Goal: Task Accomplishment & Management: Check status

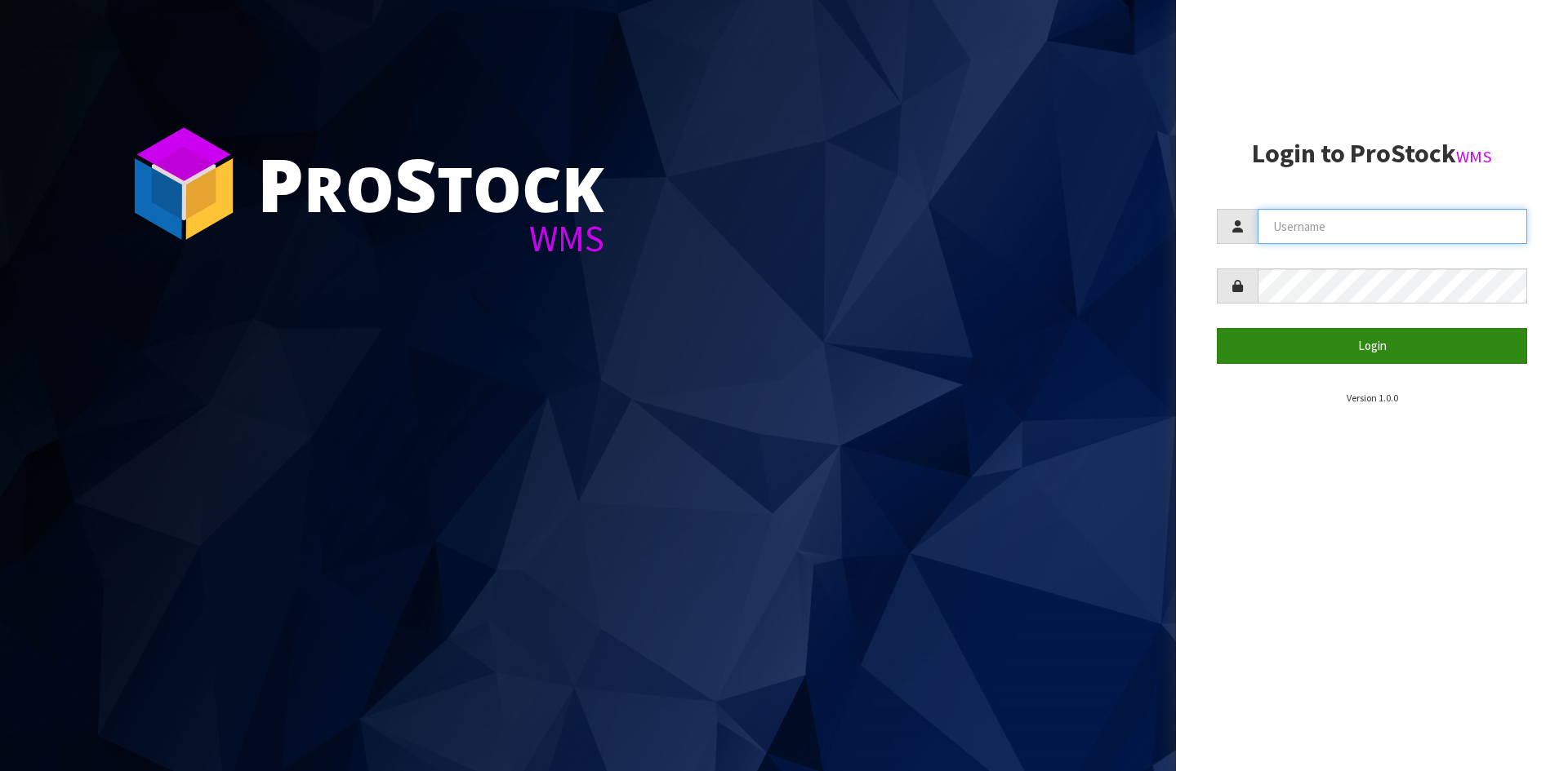
type input "YOURREFORMER"
click at [1421, 354] on button "Login" at bounding box center [1372, 345] width 311 height 35
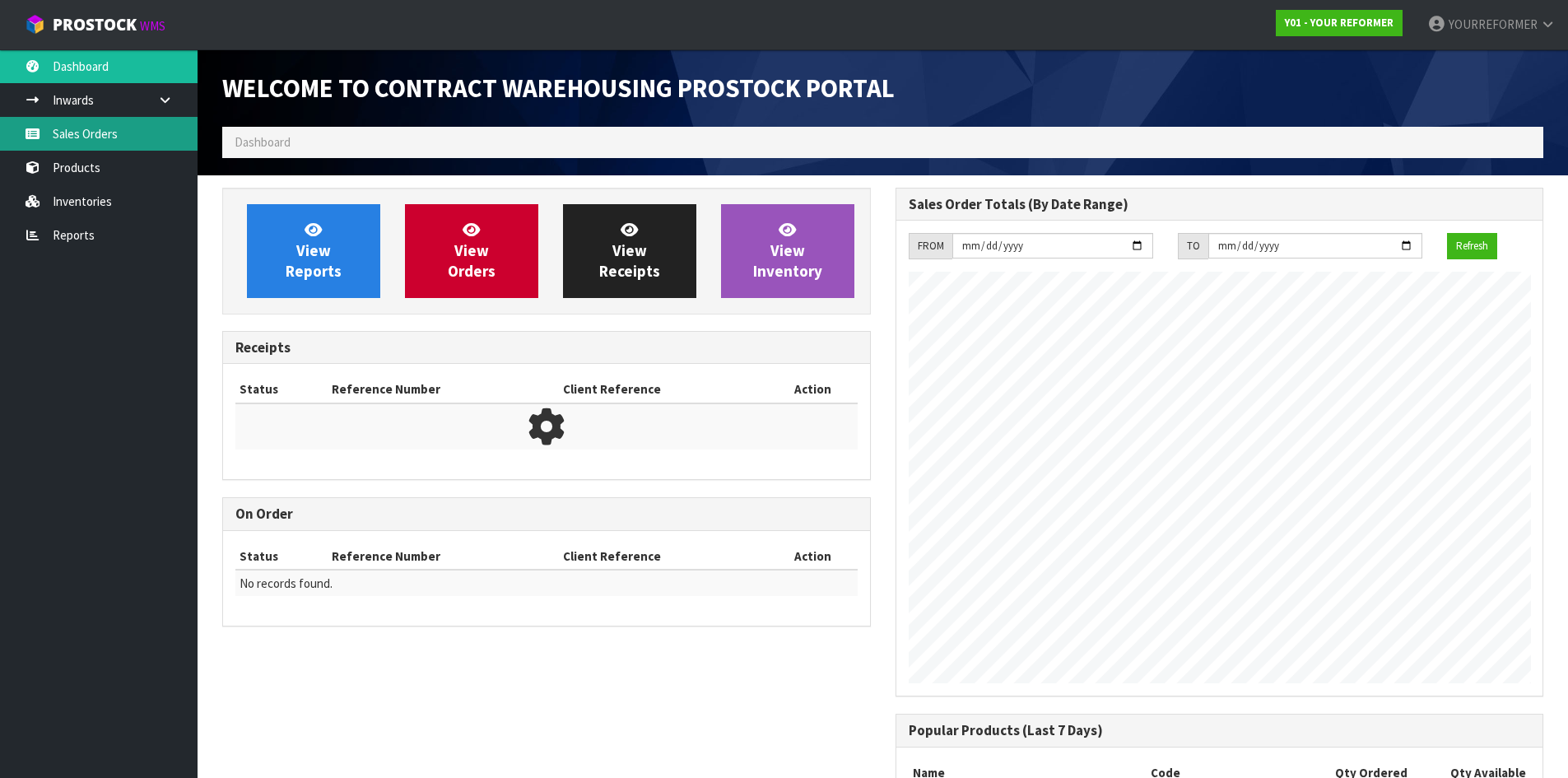
scroll to position [781, 672]
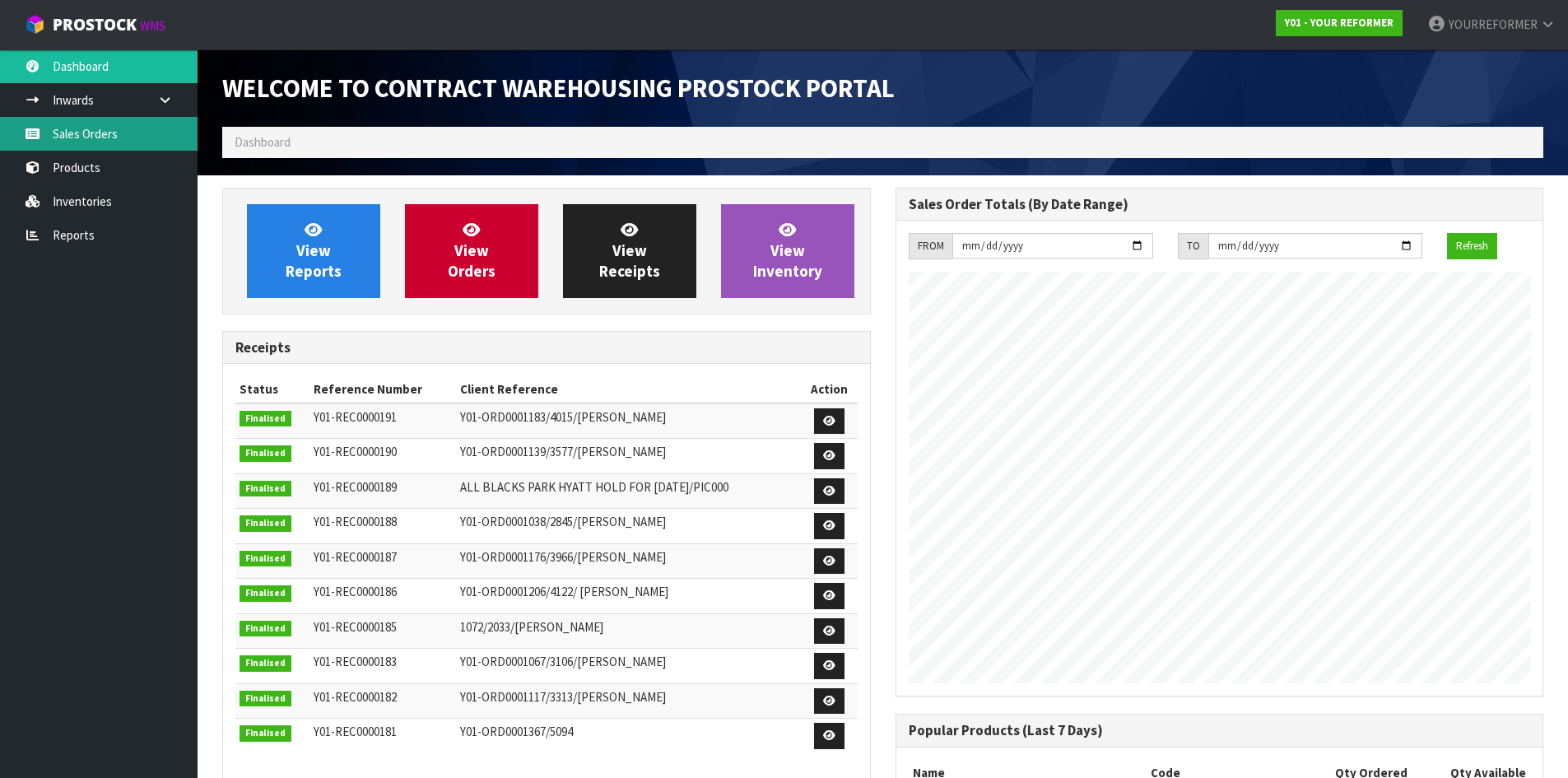
click at [111, 133] on link "Sales Orders" at bounding box center [99, 133] width 198 height 34
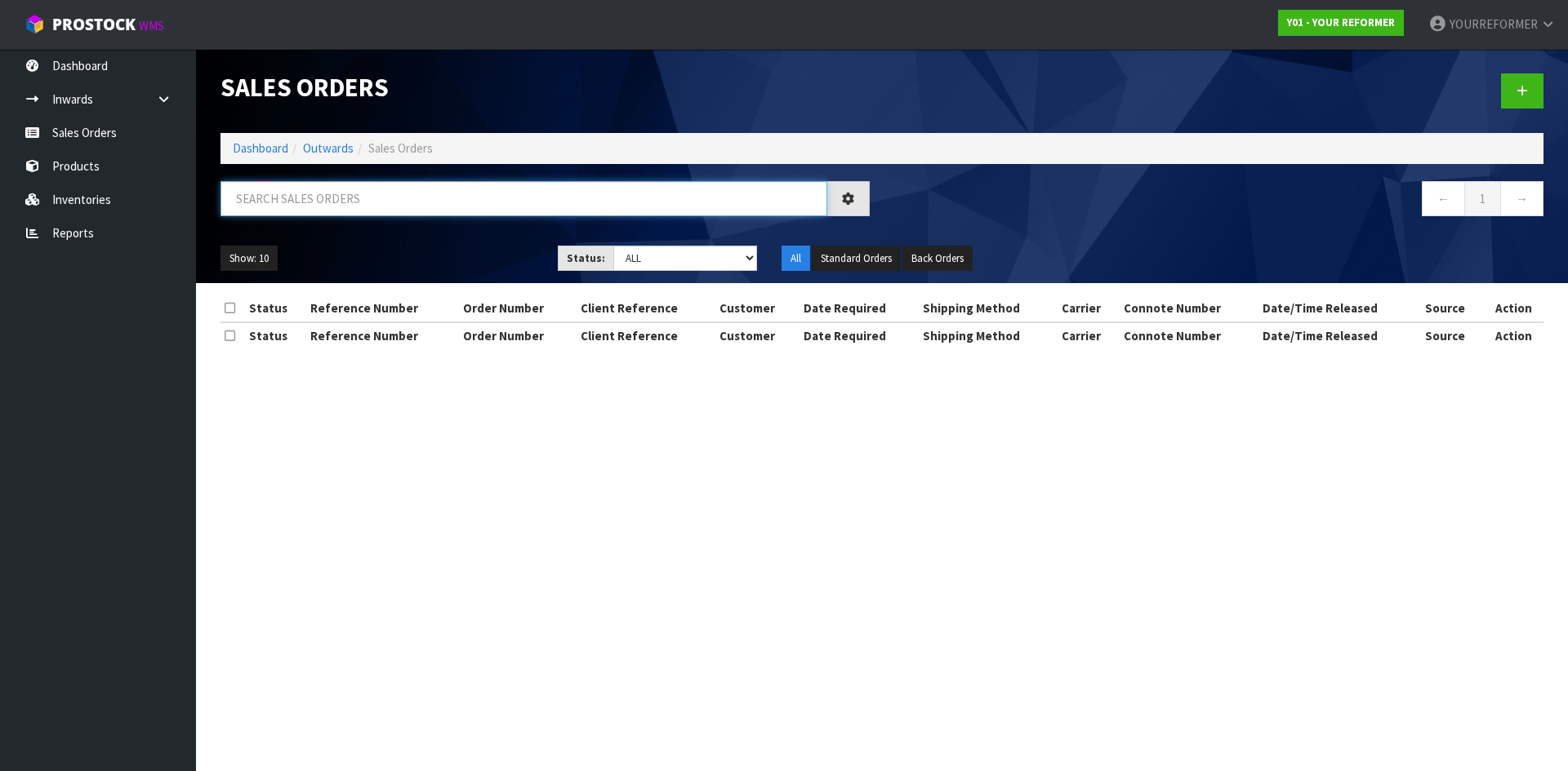
click at [303, 194] on input "text" at bounding box center [524, 198] width 607 height 35
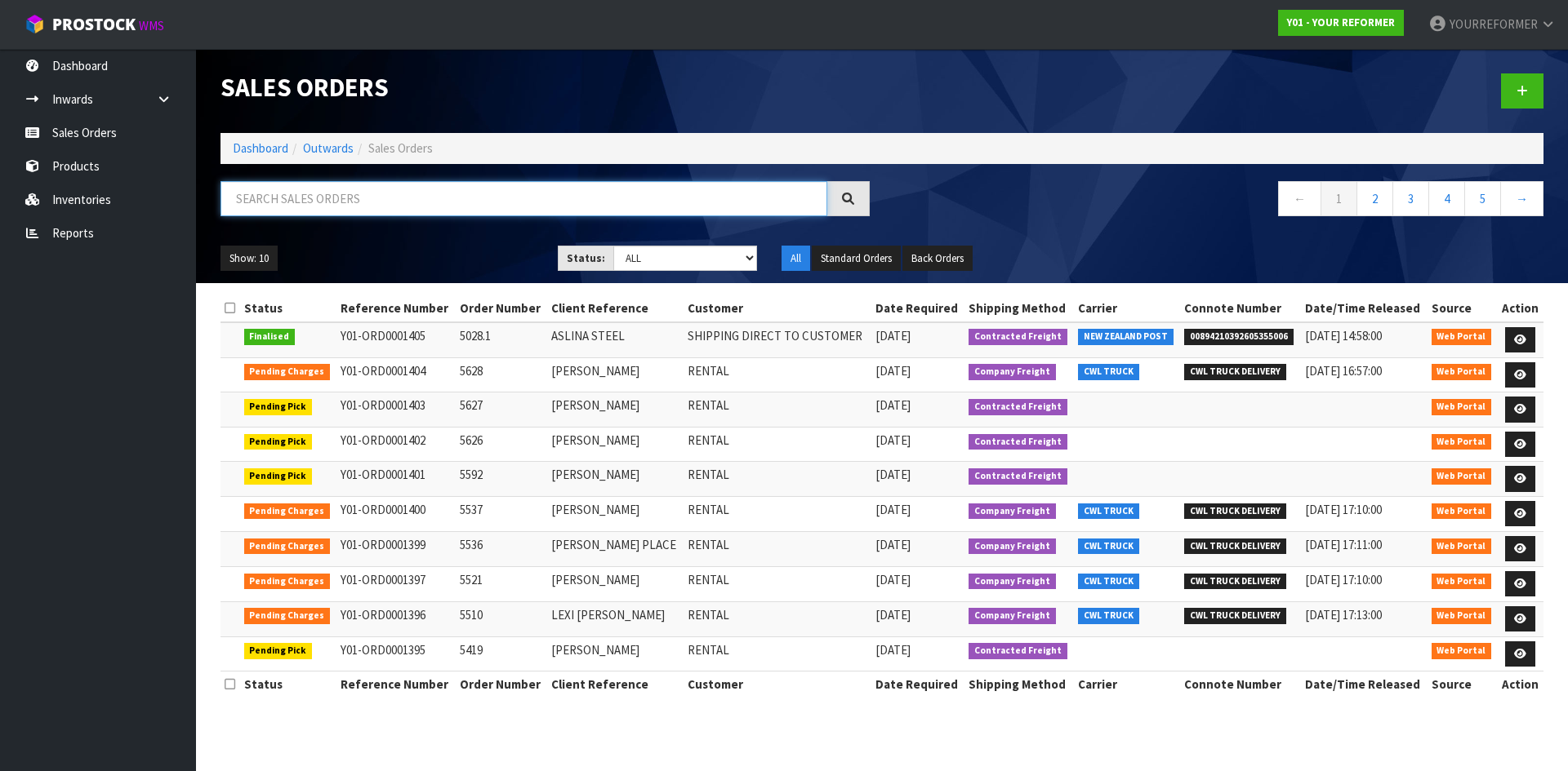
paste input "y01-pic0001299"
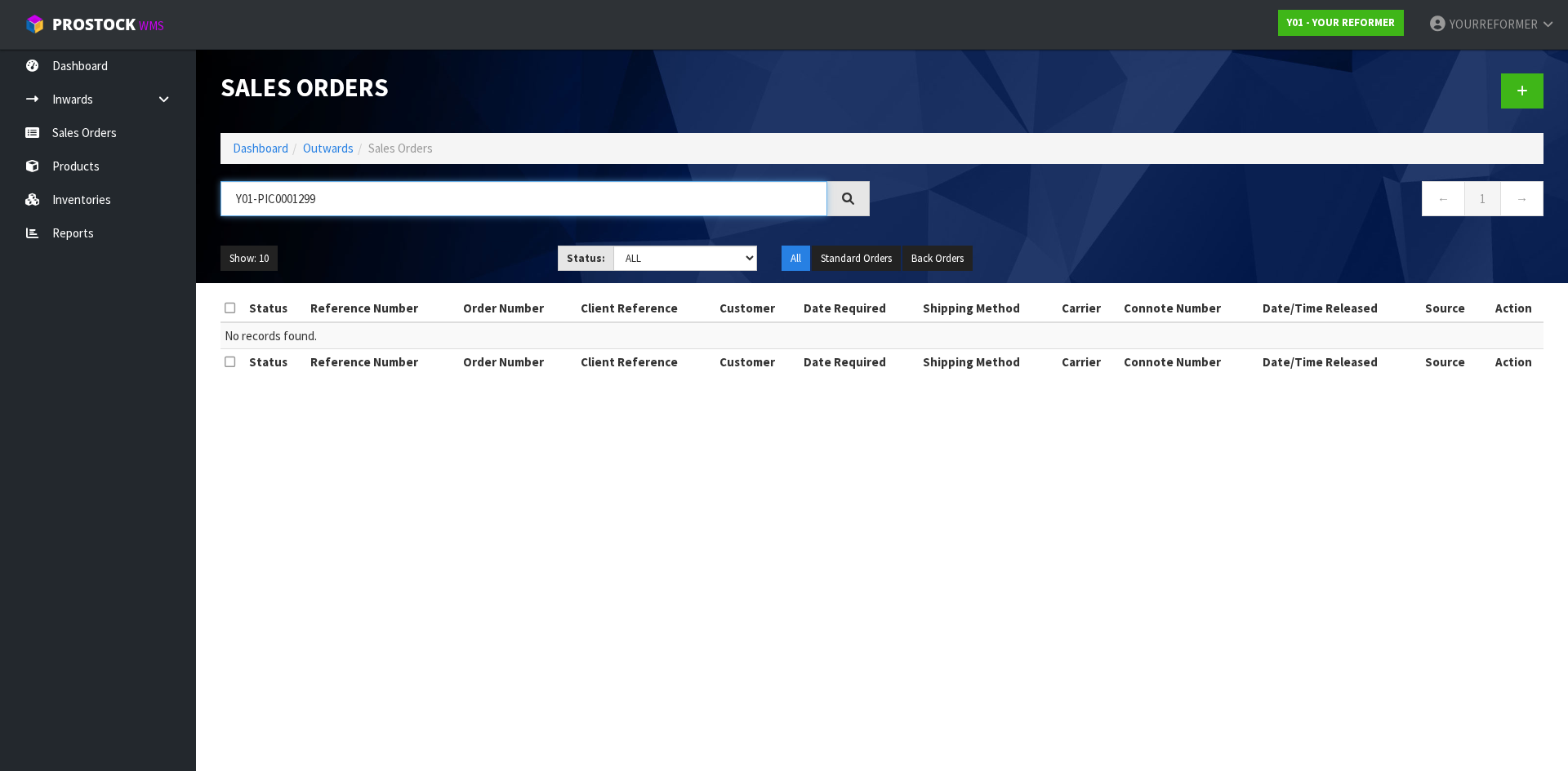
click at [393, 184] on input "Y01-PIC0001299" at bounding box center [524, 198] width 607 height 35
drag, startPoint x: 350, startPoint y: 205, endPoint x: 248, endPoint y: 200, distance: 102.1
click at [248, 200] on input "Y01-PIC0001299" at bounding box center [524, 198] width 607 height 35
type input "Y"
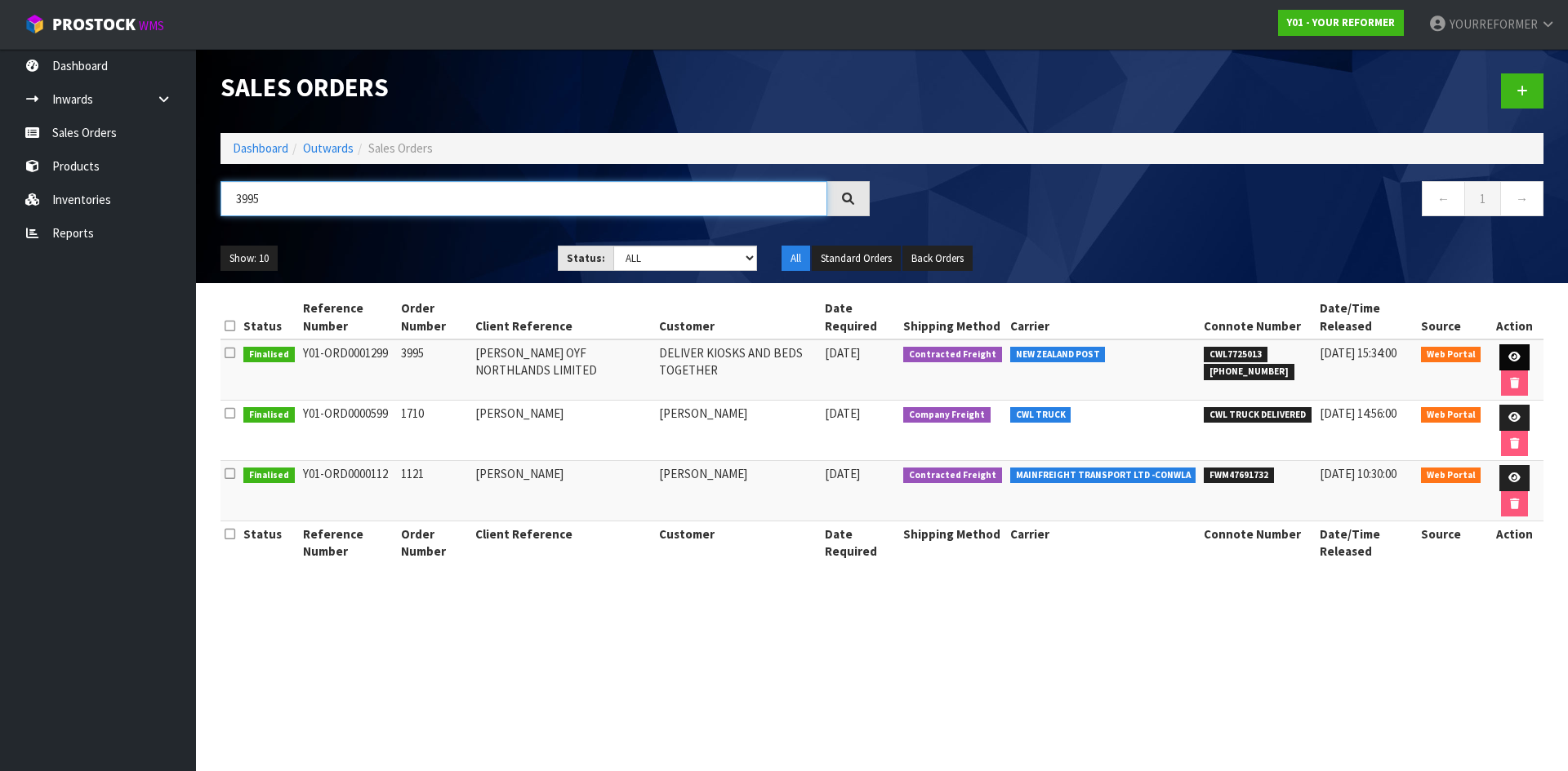
type input "3995"
click at [1518, 350] on link at bounding box center [1515, 357] width 31 height 26
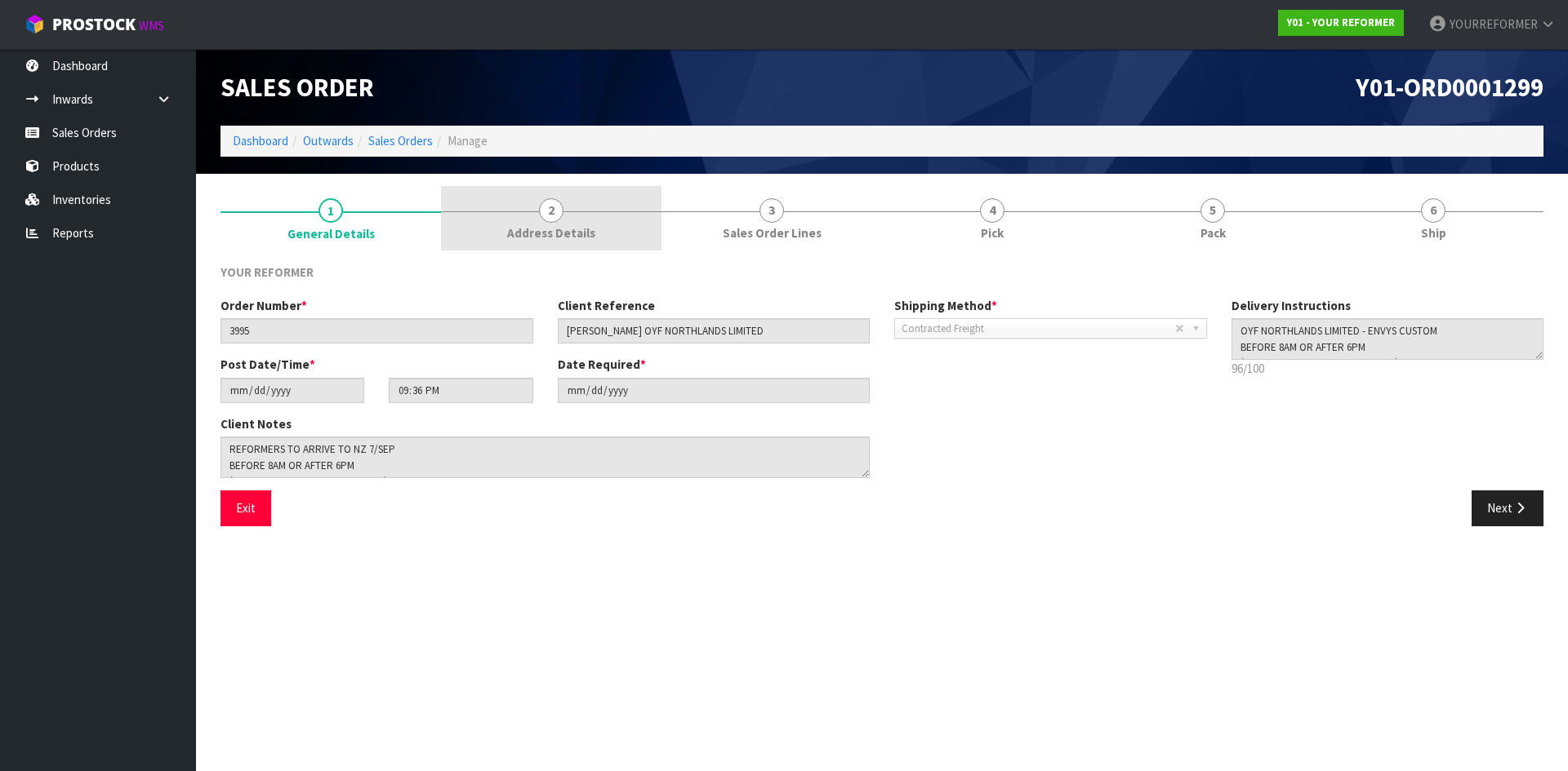
click at [515, 221] on link "2 Address Details" at bounding box center [551, 219] width 221 height 65
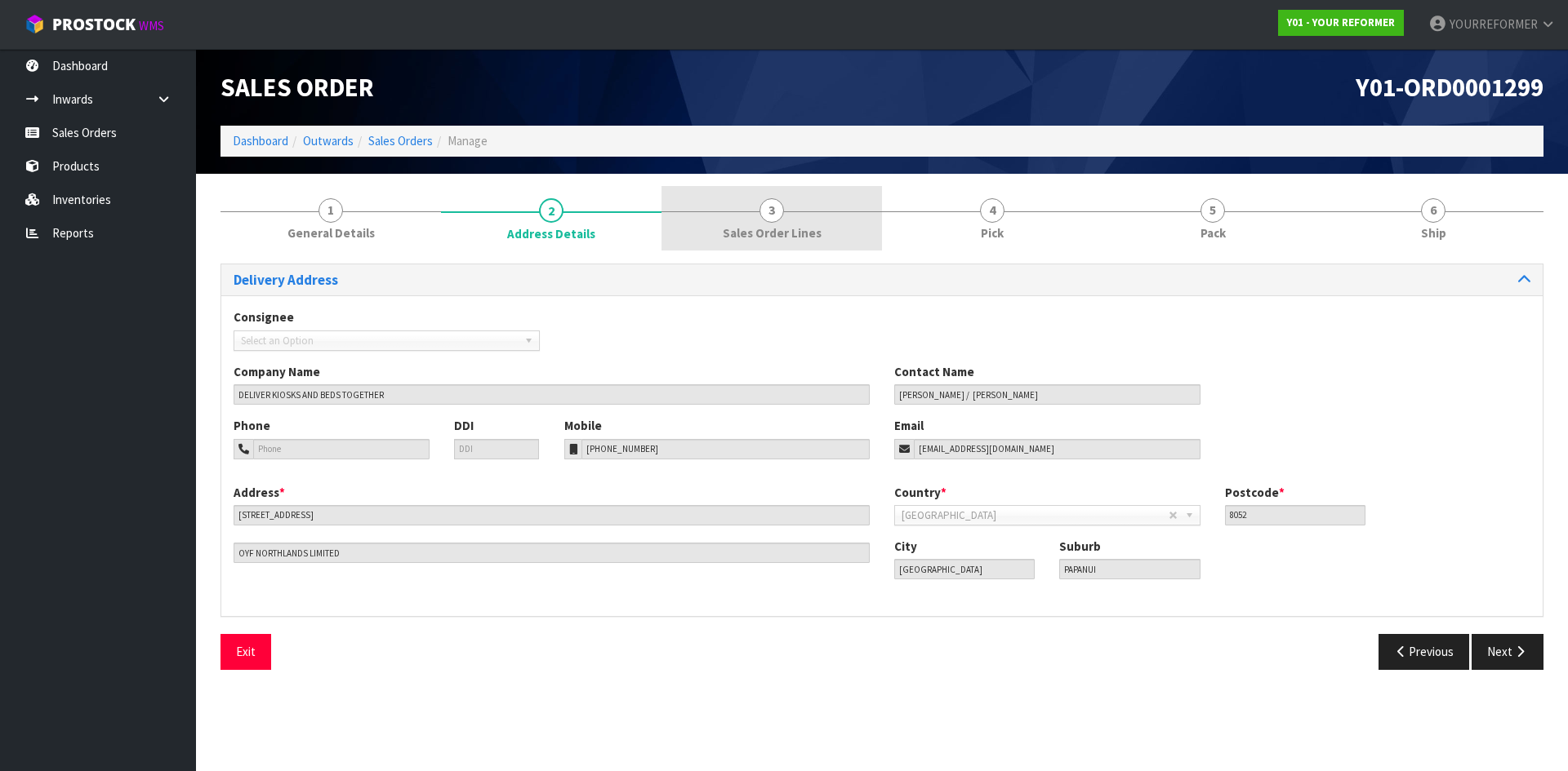
drag, startPoint x: 698, startPoint y: 226, endPoint x: 723, endPoint y: 237, distance: 27.3
click at [698, 227] on link "3 Sales Order Lines" at bounding box center [771, 219] width 221 height 65
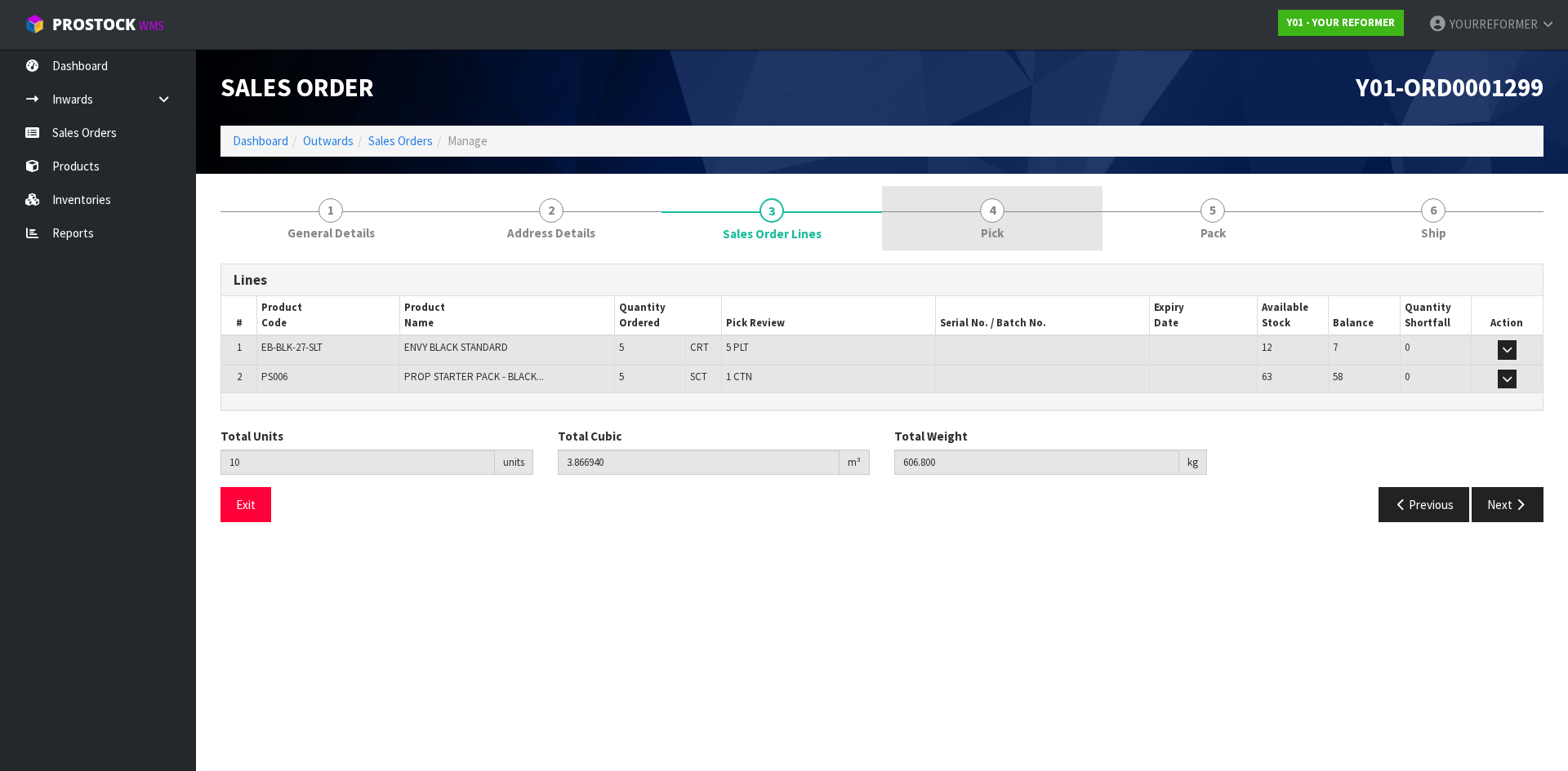
click at [1005, 231] on link "4 Pick" at bounding box center [992, 219] width 221 height 65
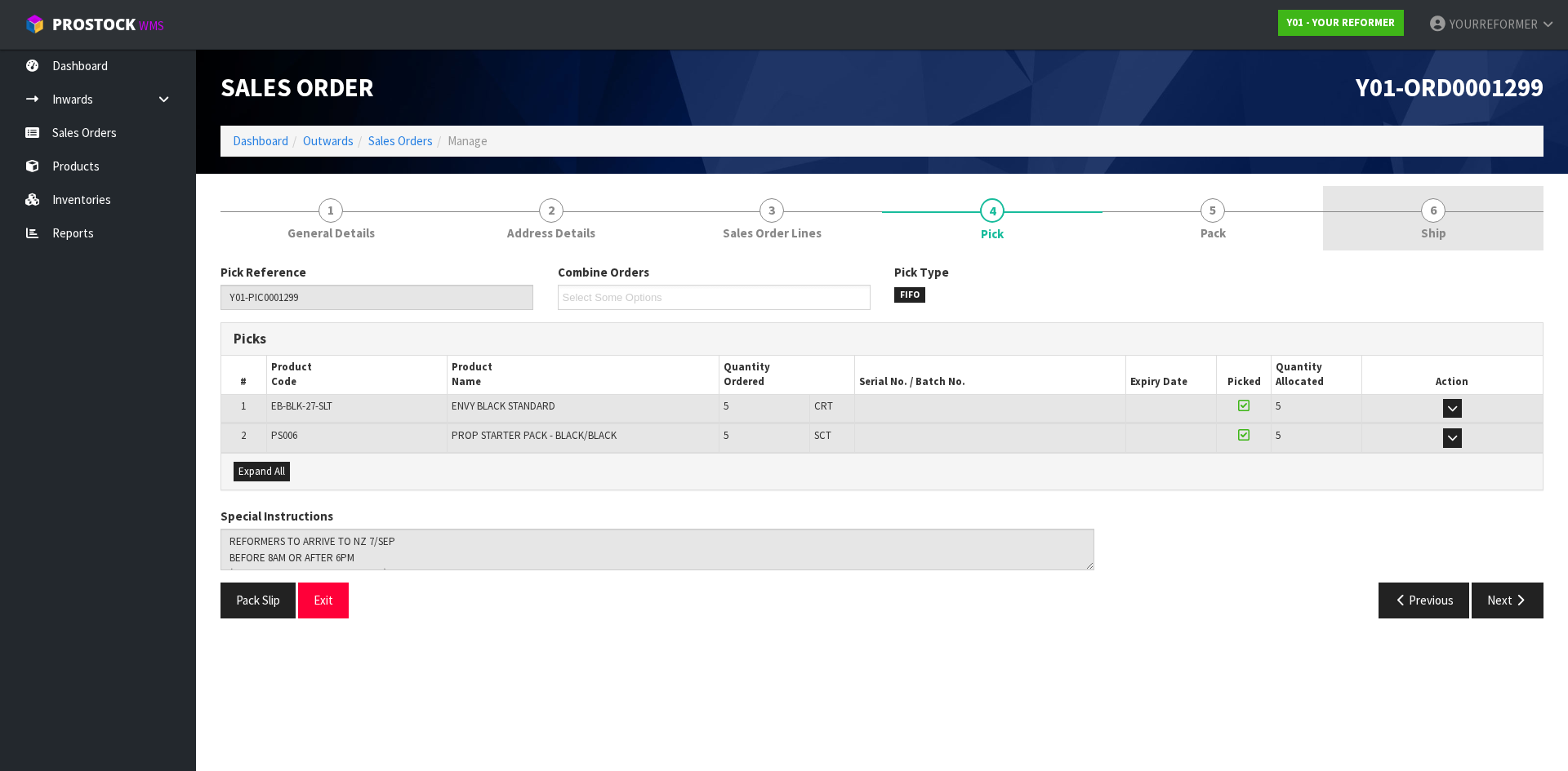
click at [1432, 233] on span "Ship" at bounding box center [1434, 232] width 25 height 17
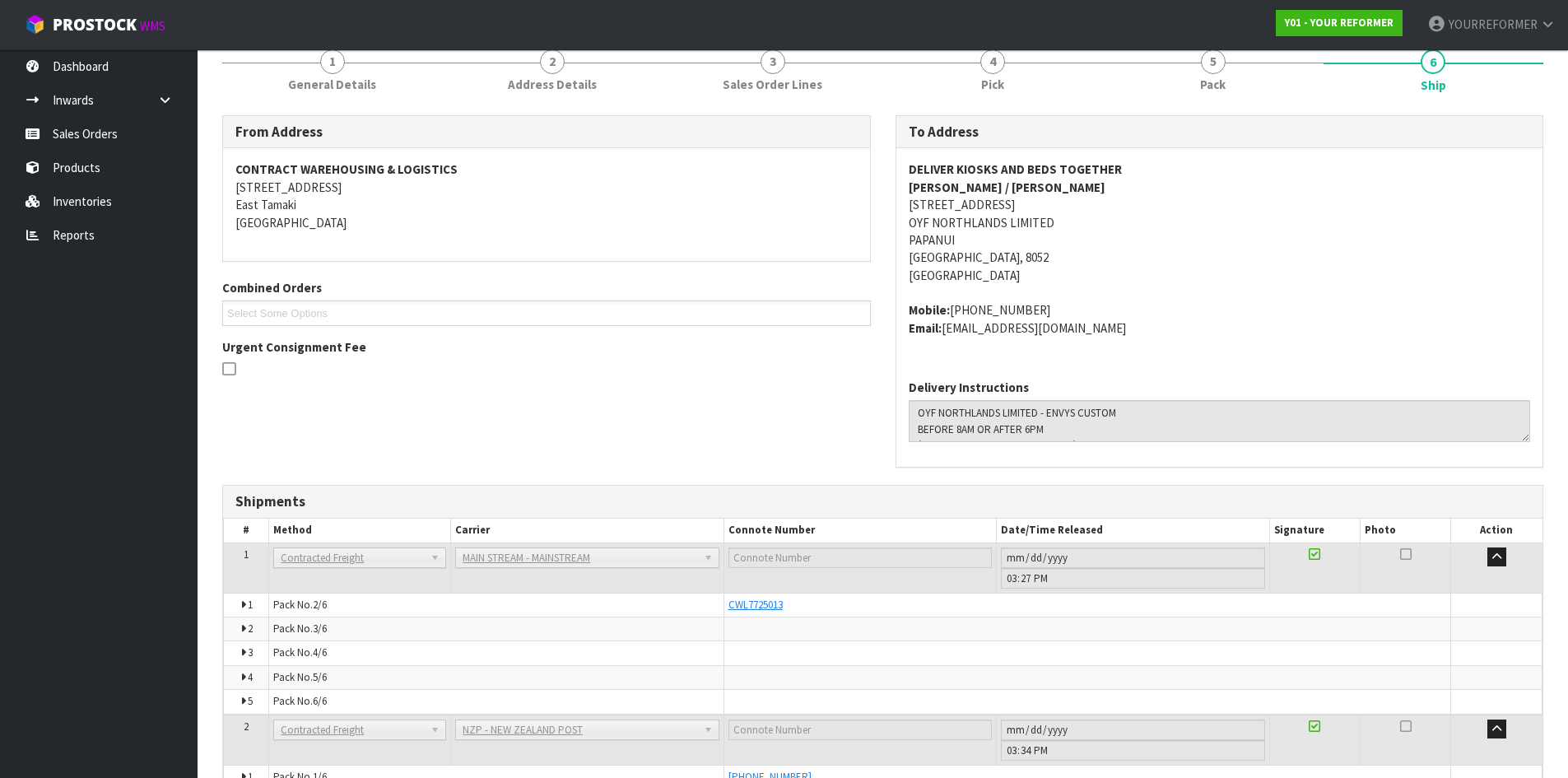
scroll to position [241, 0]
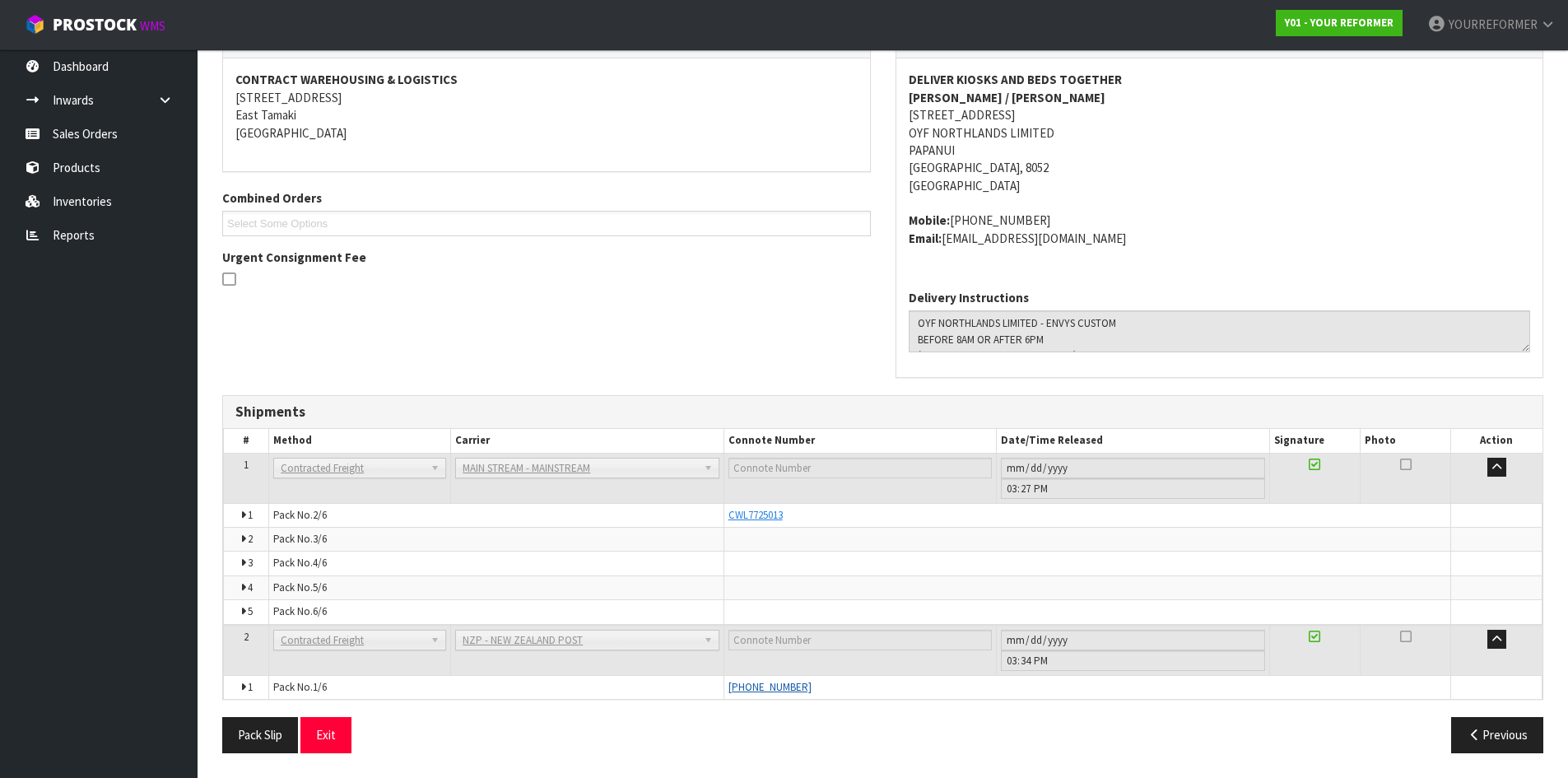
click at [811, 691] on span "[PHONE_NUMBER]" at bounding box center [770, 686] width 83 height 14
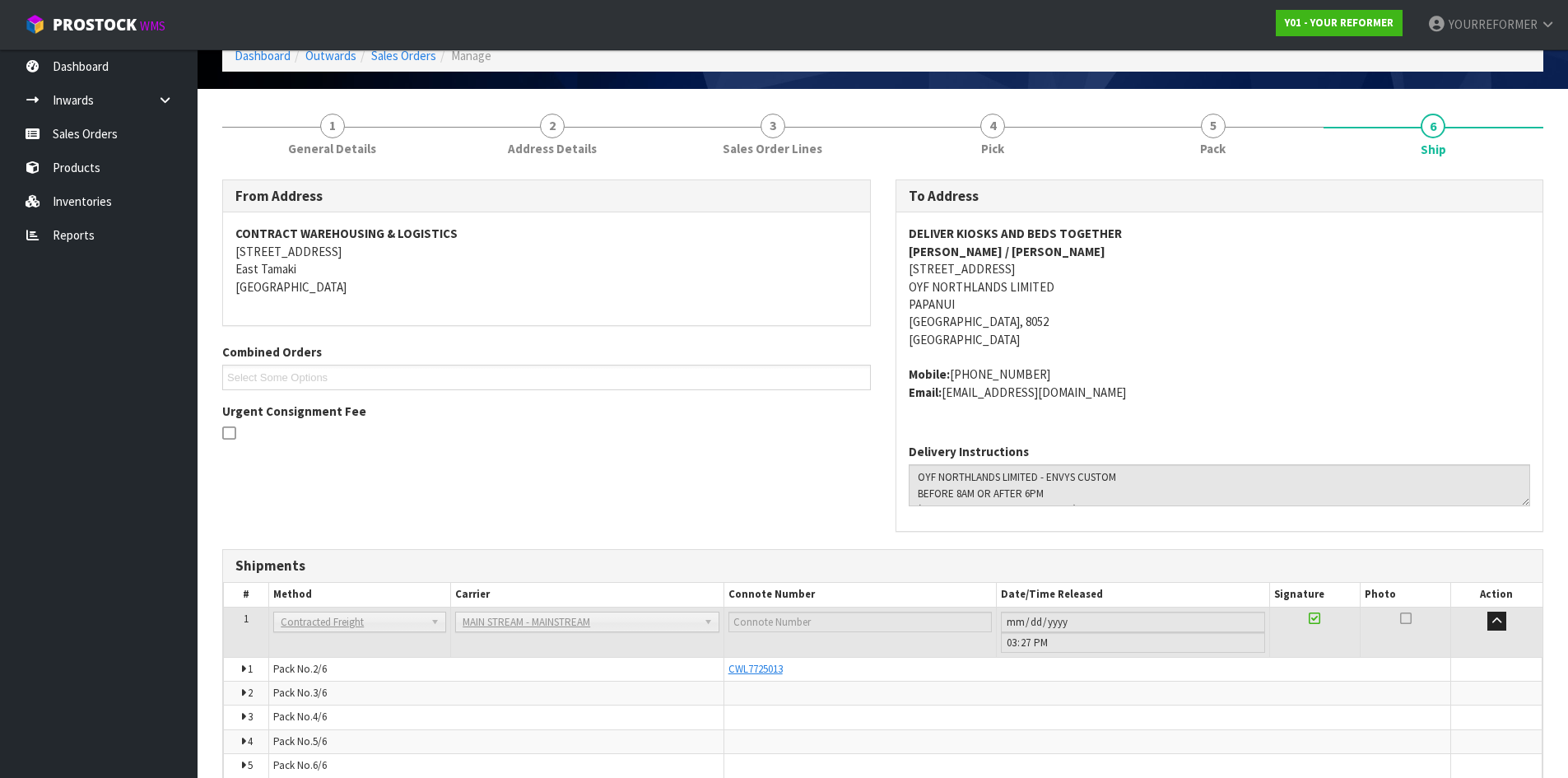
scroll to position [0, 0]
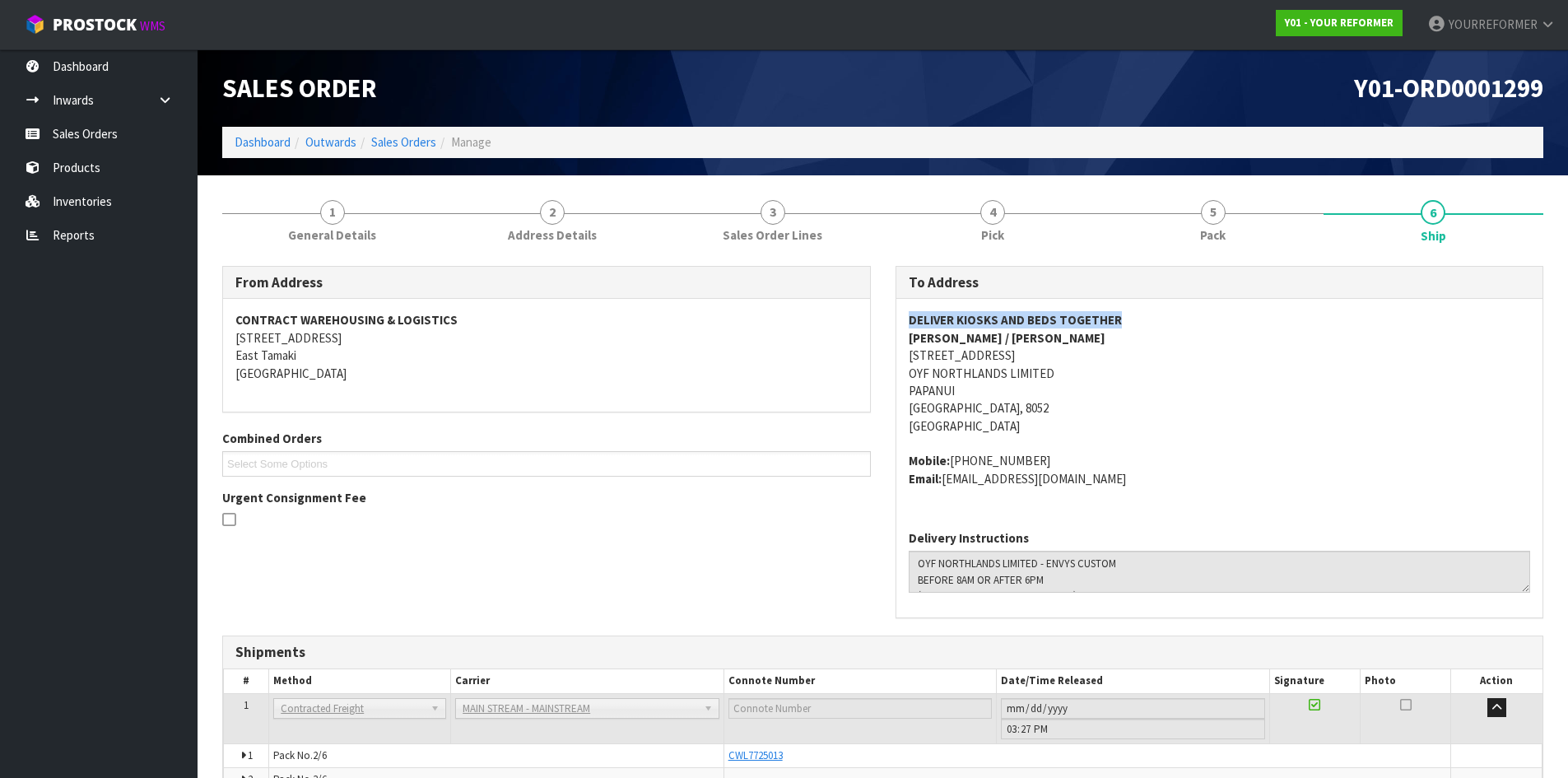
drag, startPoint x: 1173, startPoint y: 315, endPoint x: 865, endPoint y: 348, distance: 309.8
click at [903, 315] on div "DELIVER KIOSKS AND BEDS TOGETHER [PERSON_NAME] / [PERSON_NAME] [STREET_ADDRESS]…" at bounding box center [1220, 408] width 647 height 218
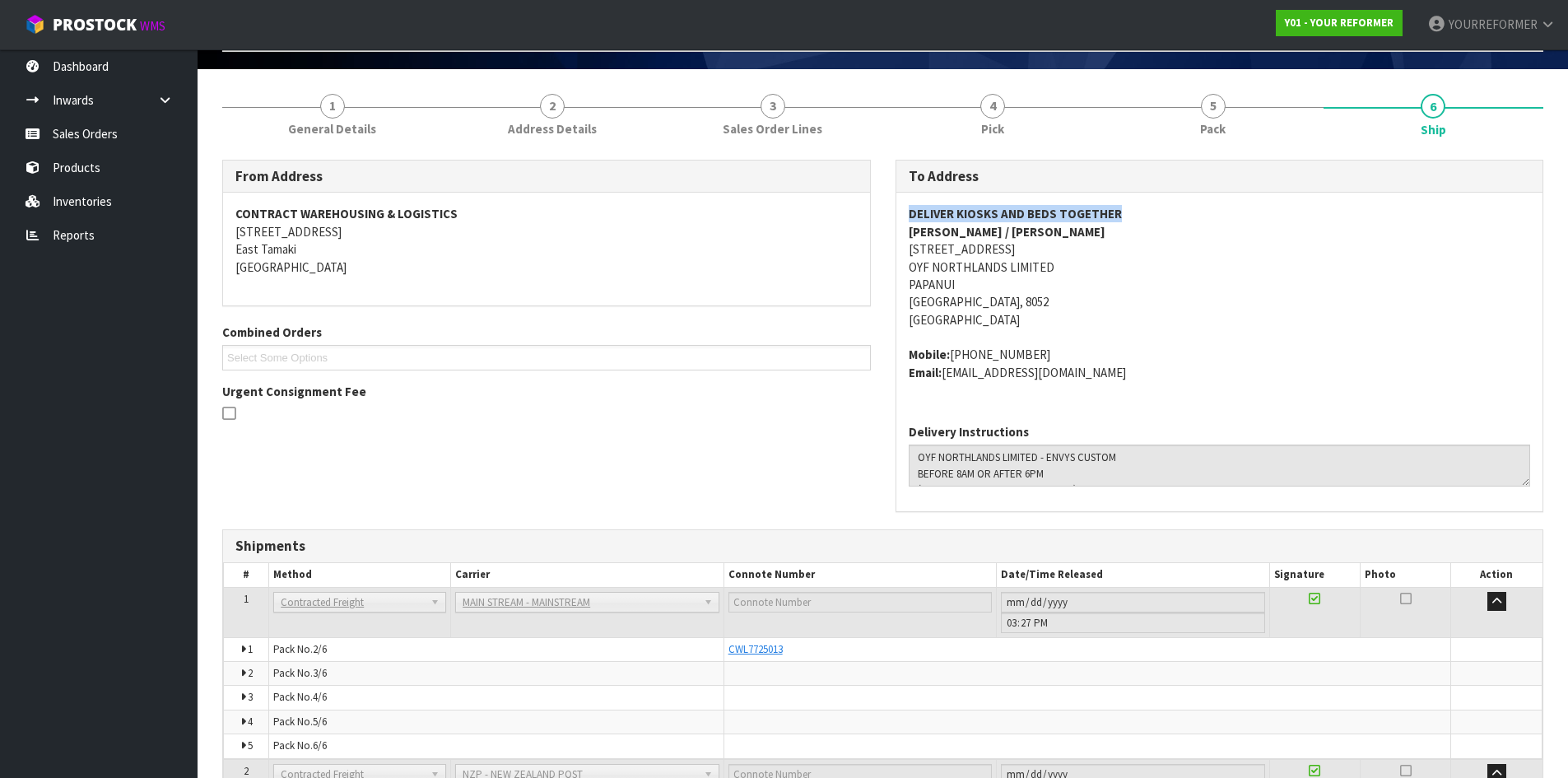
scroll to position [241, 0]
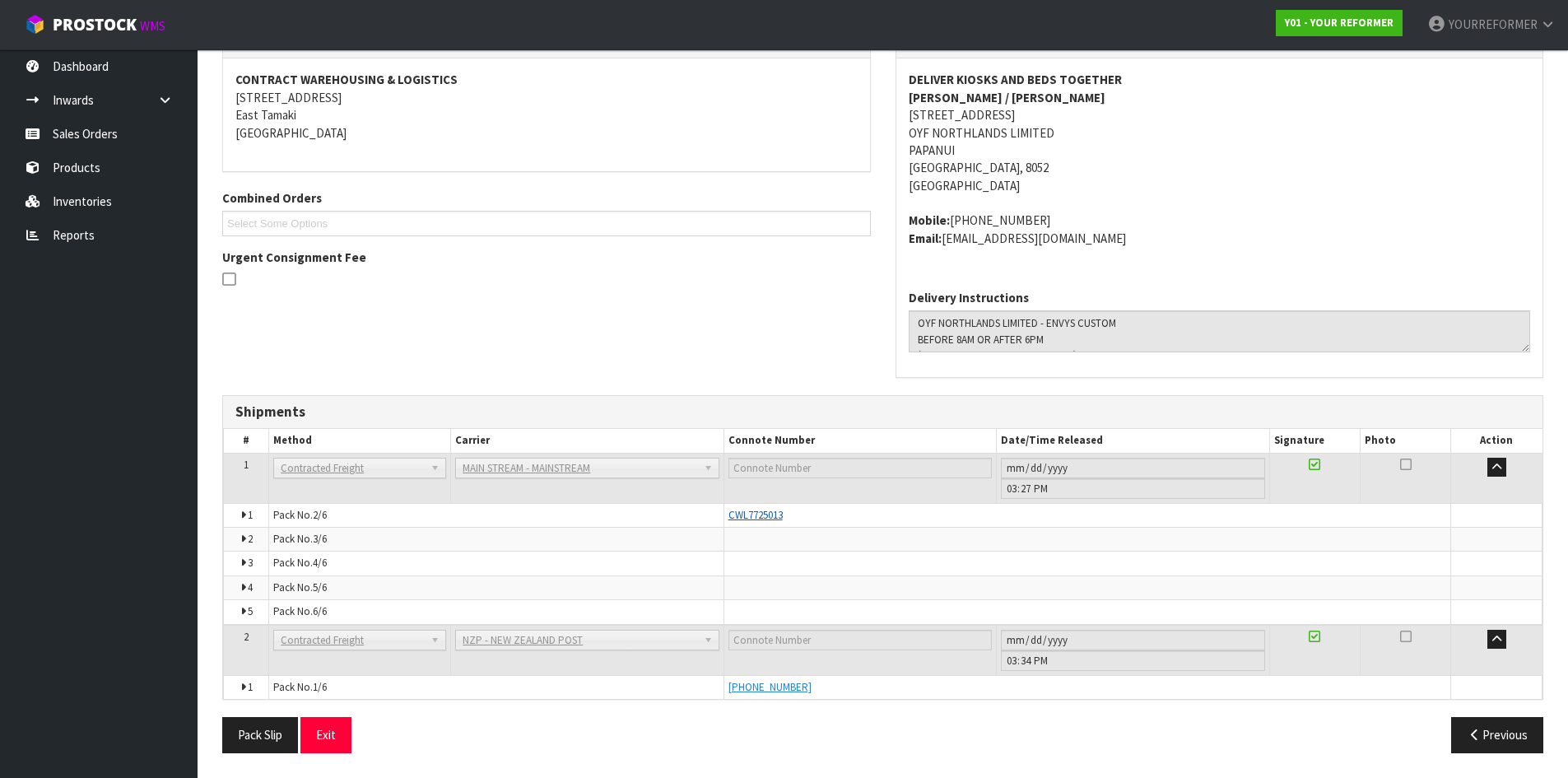
click at [749, 514] on span "CWL7725013" at bounding box center [756, 515] width 54 height 14
click at [459, 576] on td "Pack No. 5/6" at bounding box center [496, 587] width 455 height 24
drag, startPoint x: 417, startPoint y: 512, endPoint x: 408, endPoint y: 561, distance: 49.8
click at [412, 612] on tbody "1 Pickup Contracted Freight Contracted Freight ANGEL - ANGEL TRANSPORT [PERSON_…" at bounding box center [883, 539] width 1318 height 172
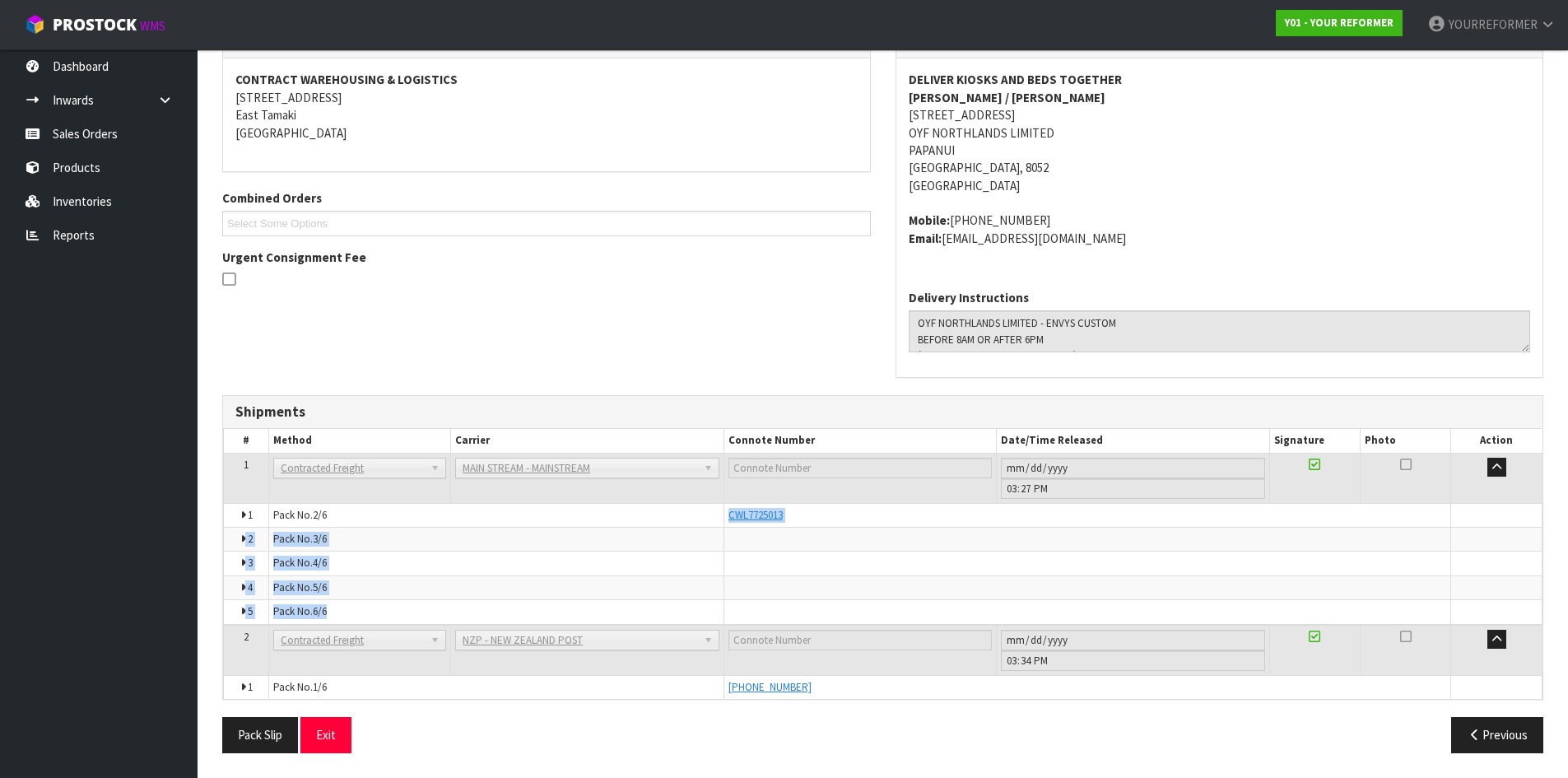
click at [408, 539] on td "Pack No. 3/6" at bounding box center [496, 540] width 455 height 24
drag, startPoint x: 379, startPoint y: 511, endPoint x: 378, endPoint y: 605, distance: 94.0
click at [378, 605] on tbody "1 Pickup Contracted Freight Contracted Freight ANGEL - ANGEL TRANSPORT [PERSON_…" at bounding box center [883, 539] width 1318 height 172
click at [533, 552] on td "Pack No. 4/6" at bounding box center [496, 564] width 455 height 24
drag, startPoint x: 517, startPoint y: 501, endPoint x: 521, endPoint y: 599, distance: 98.1
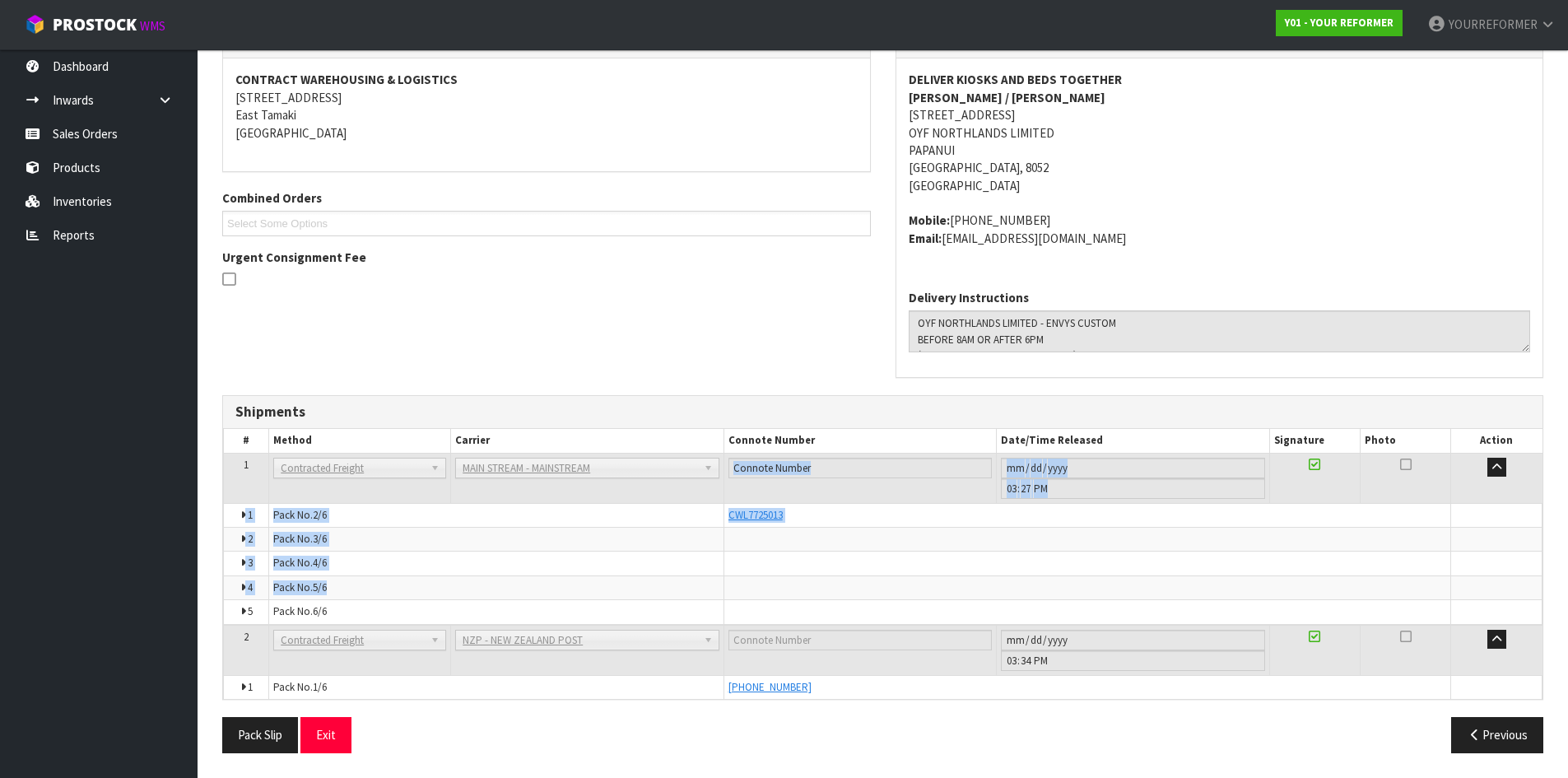
click at [521, 599] on tbody "1 Pickup Contracted Freight Contracted Freight ANGEL - ANGEL TRANSPORT [PERSON_…" at bounding box center [883, 539] width 1318 height 172
click at [475, 542] on td "Pack No. 3/6" at bounding box center [496, 540] width 455 height 24
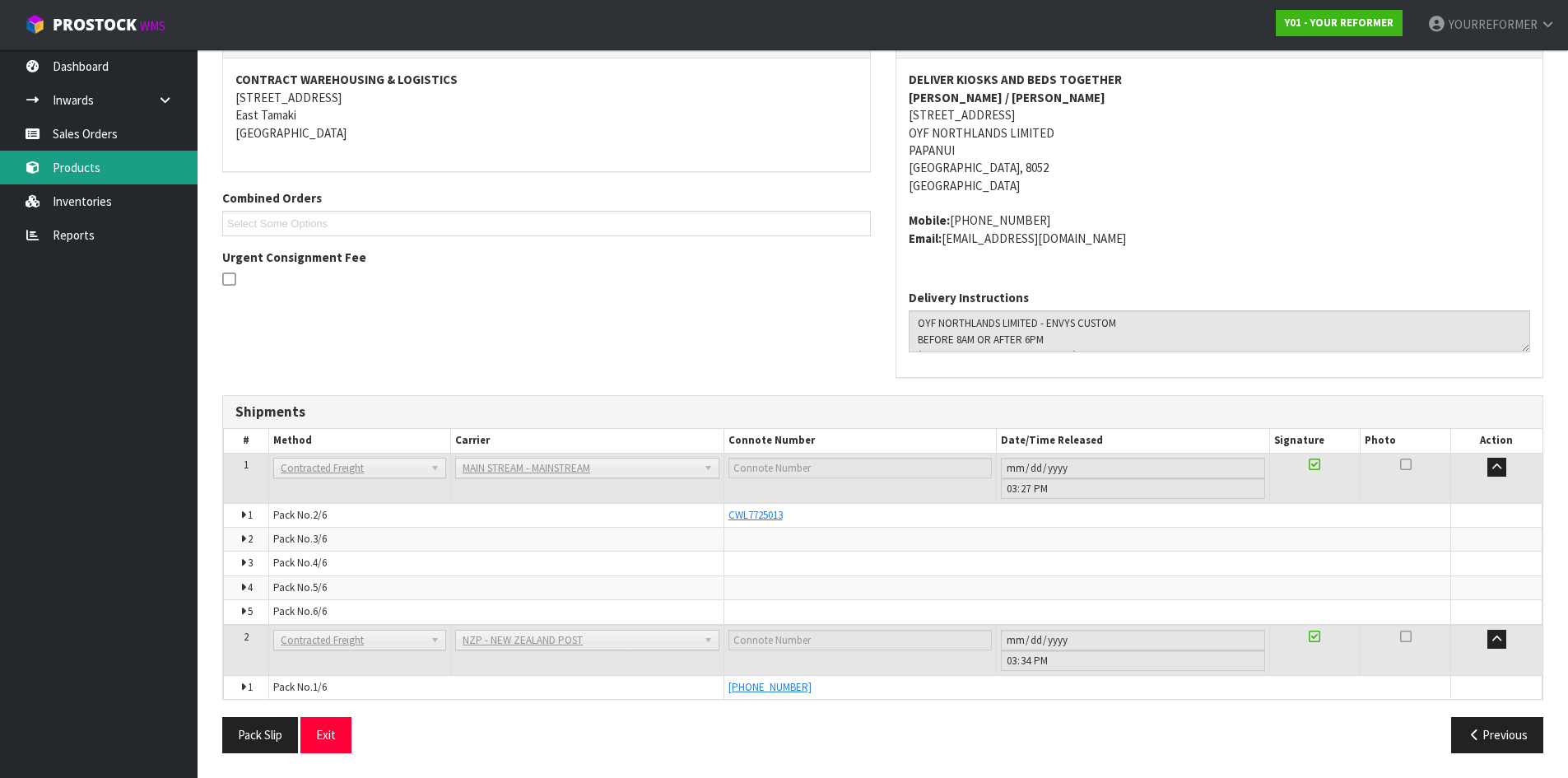
click at [122, 180] on link "Products" at bounding box center [99, 167] width 198 height 34
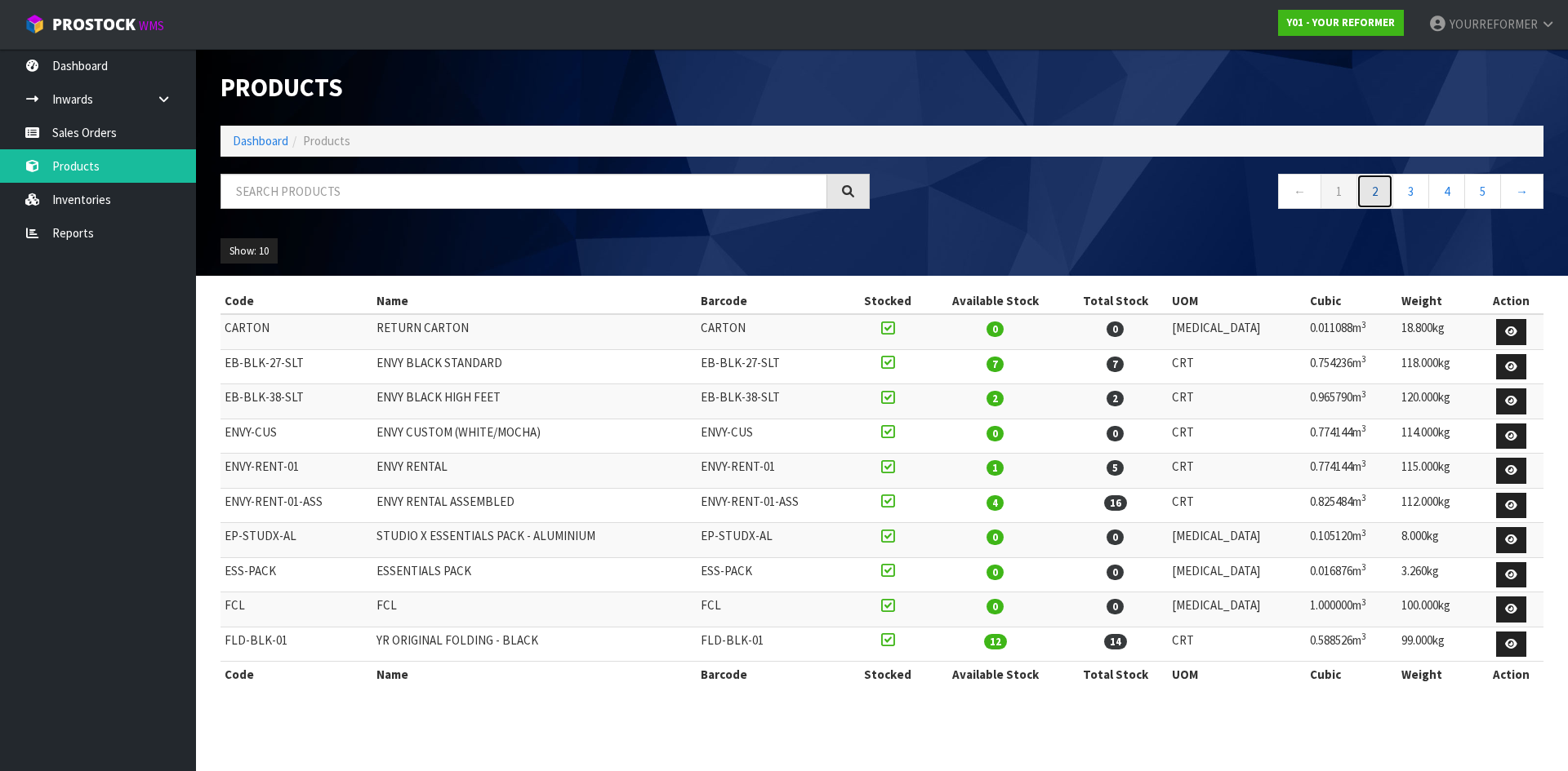
click at [1377, 196] on link "2" at bounding box center [1374, 191] width 37 height 35
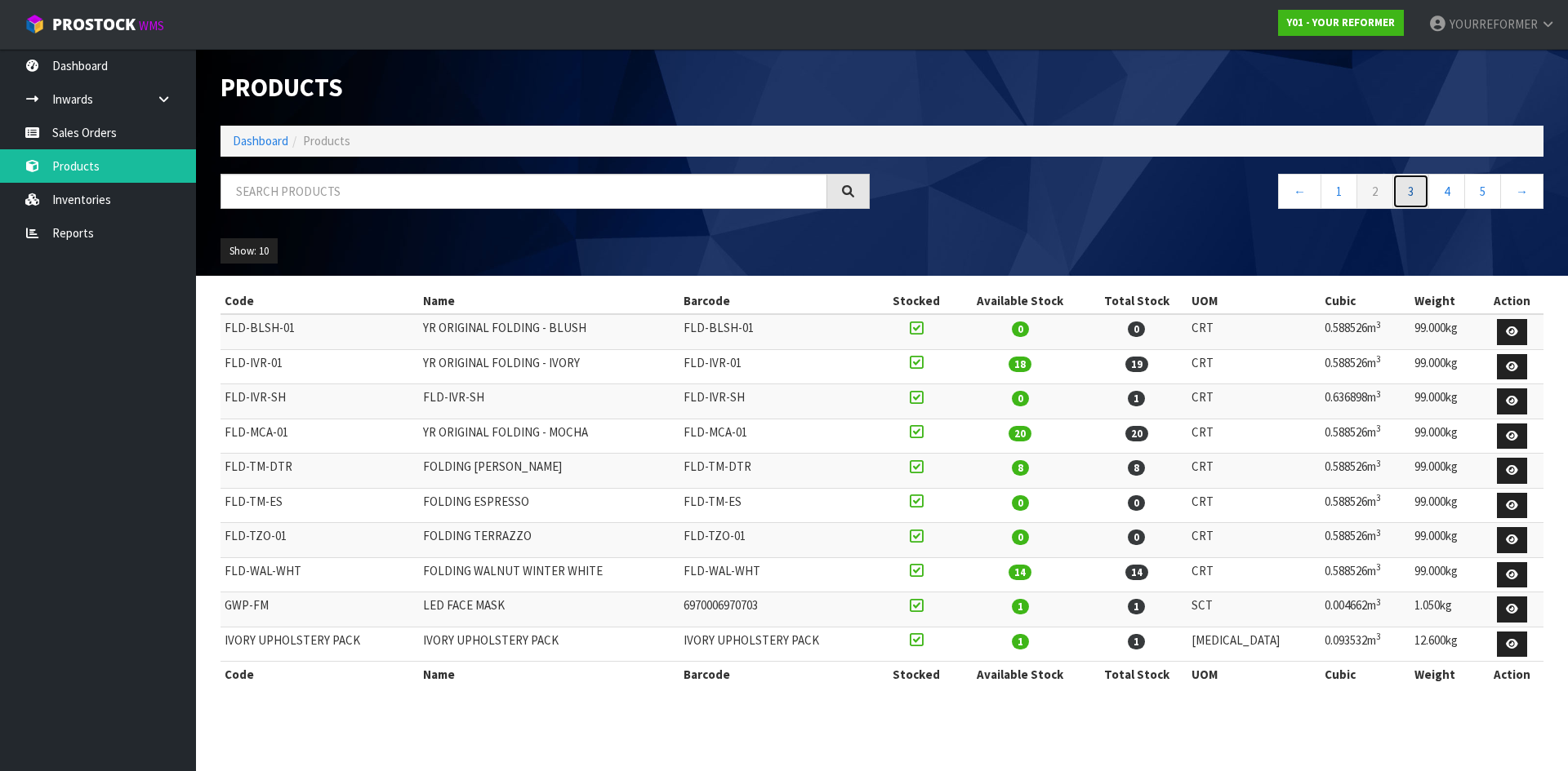
click at [1401, 189] on link "3" at bounding box center [1410, 191] width 37 height 35
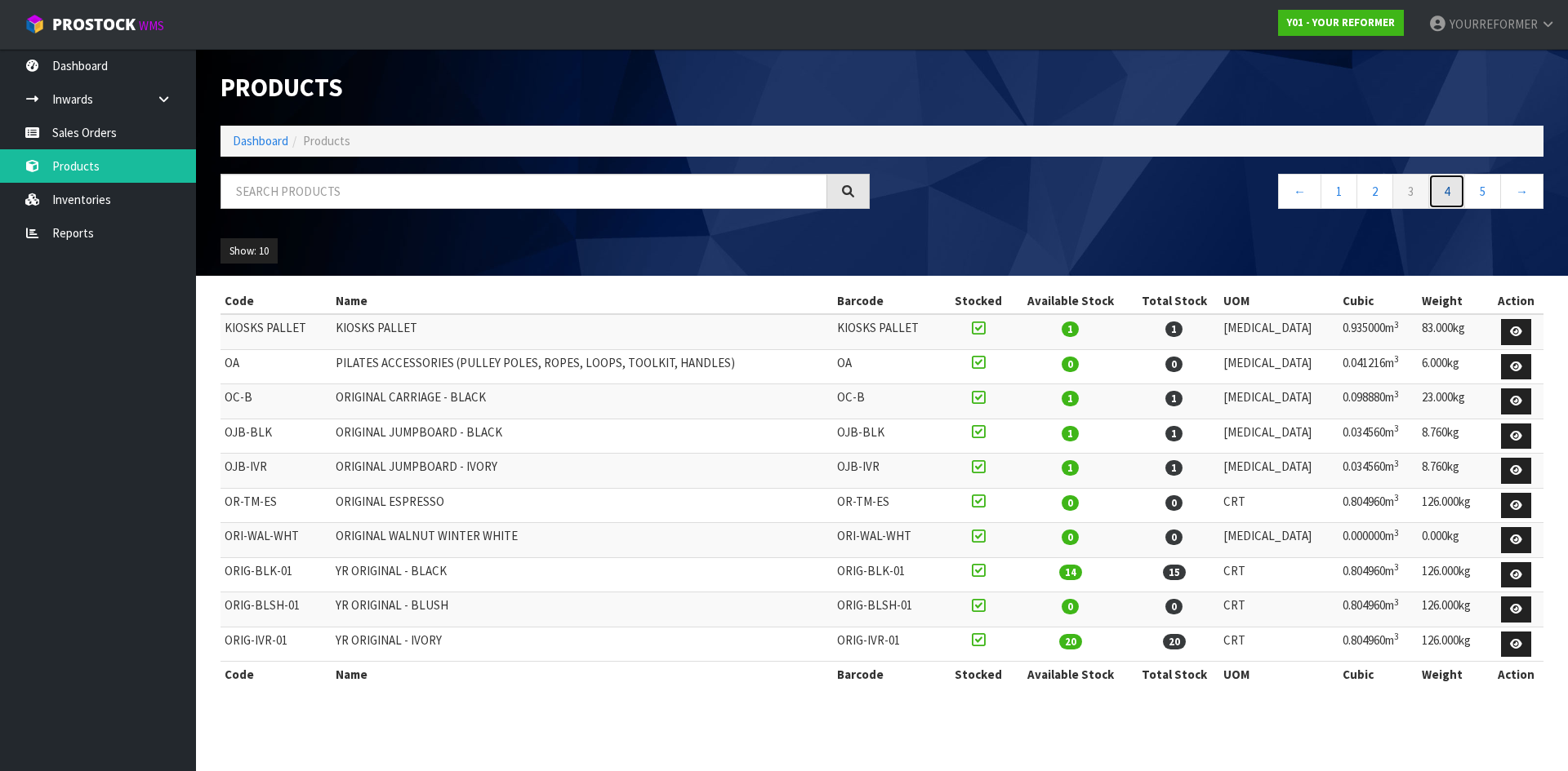
click at [1447, 180] on link "4" at bounding box center [1446, 191] width 37 height 35
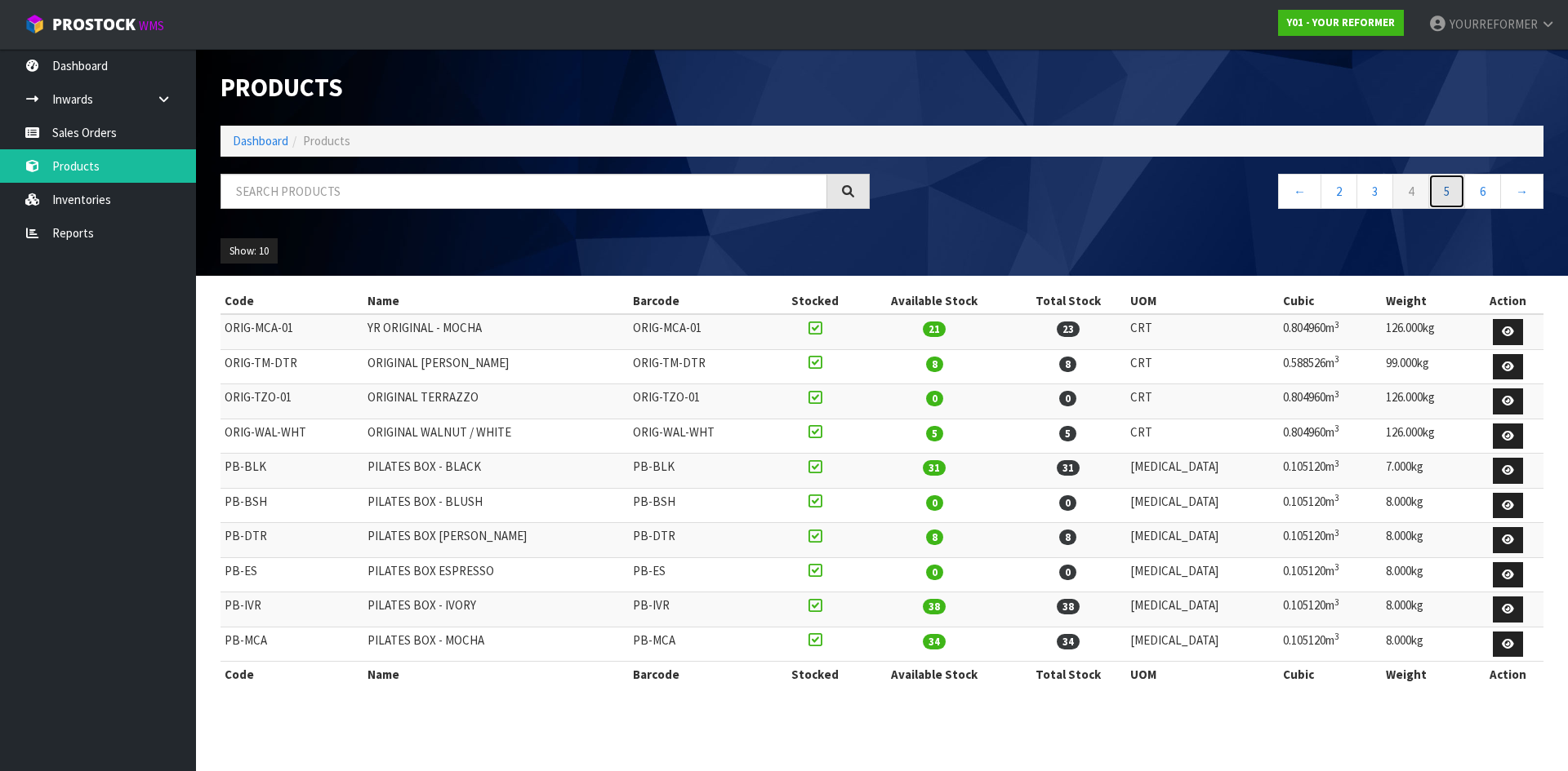
click at [1452, 194] on link "5" at bounding box center [1446, 191] width 37 height 35
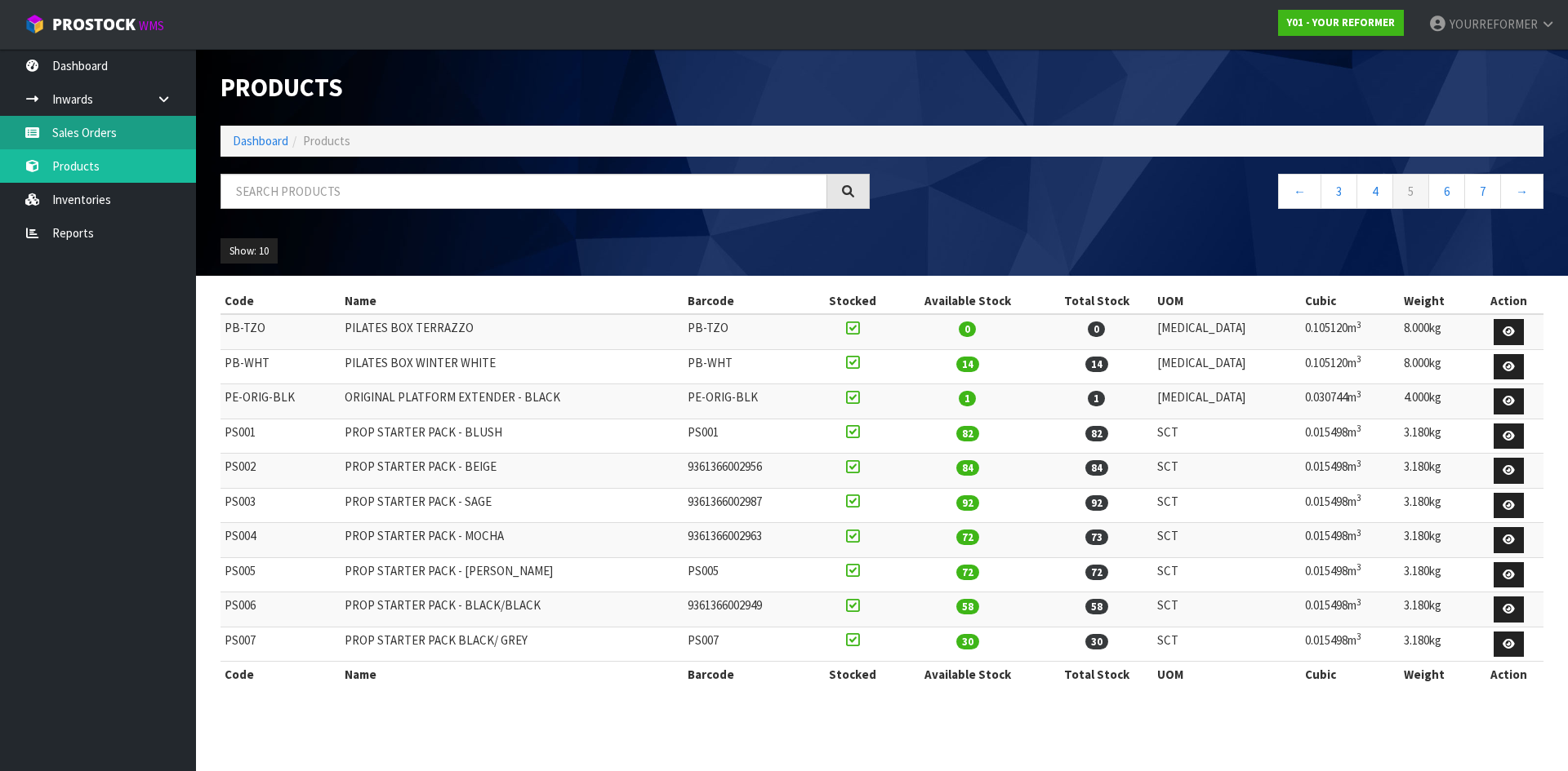
click at [95, 139] on link "Sales Orders" at bounding box center [98, 132] width 196 height 33
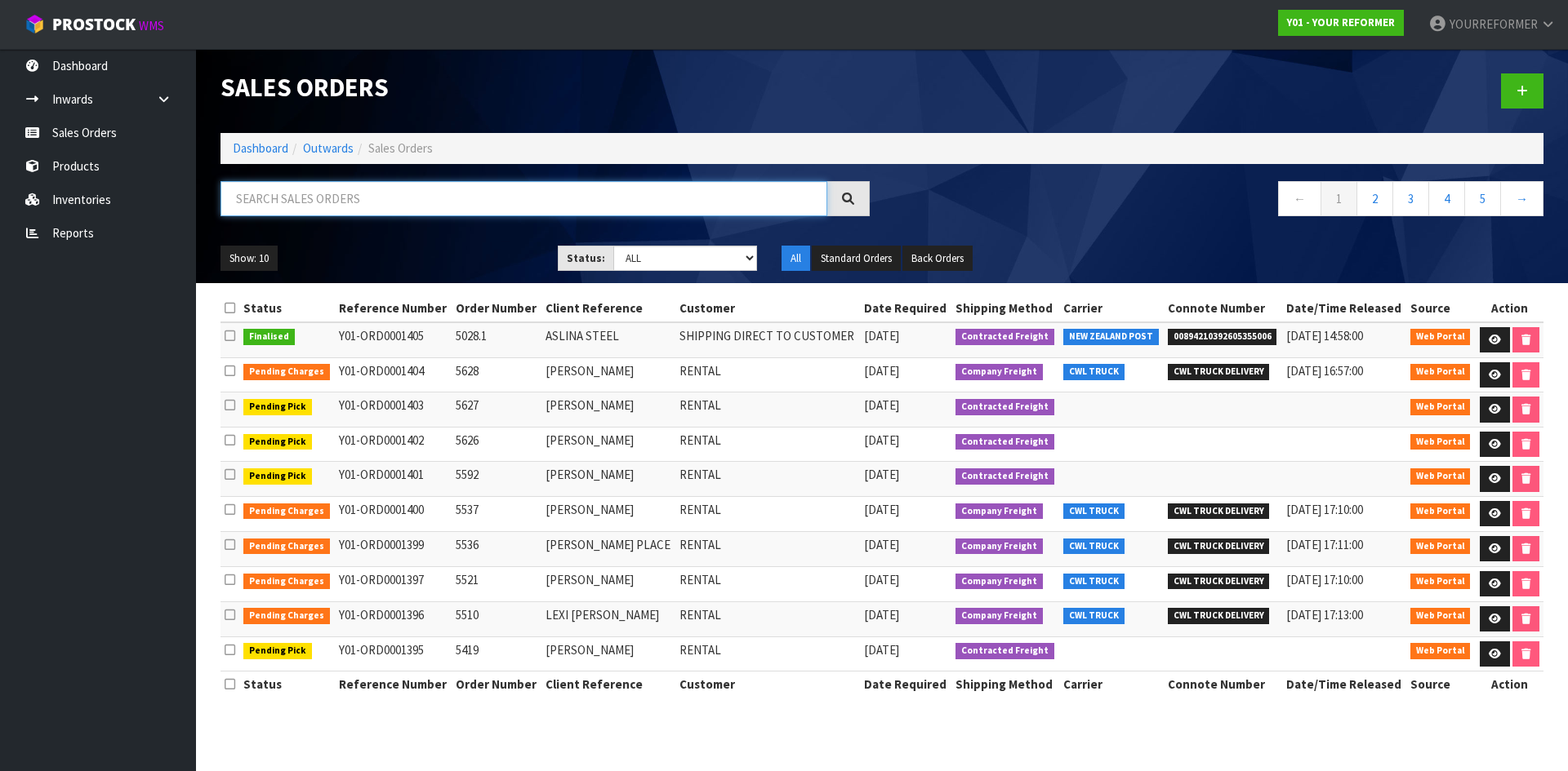
click at [403, 209] on input "text" at bounding box center [524, 198] width 607 height 35
